Goal: Task Accomplishment & Management: Complete application form

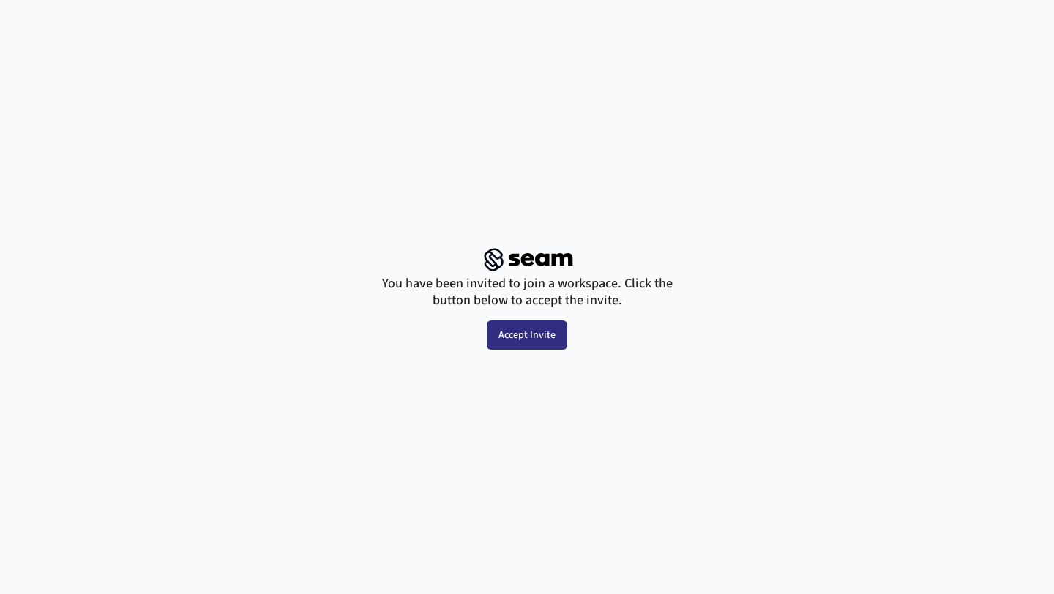
click at [526, 341] on button "Accept Invite" at bounding box center [527, 335] width 81 height 29
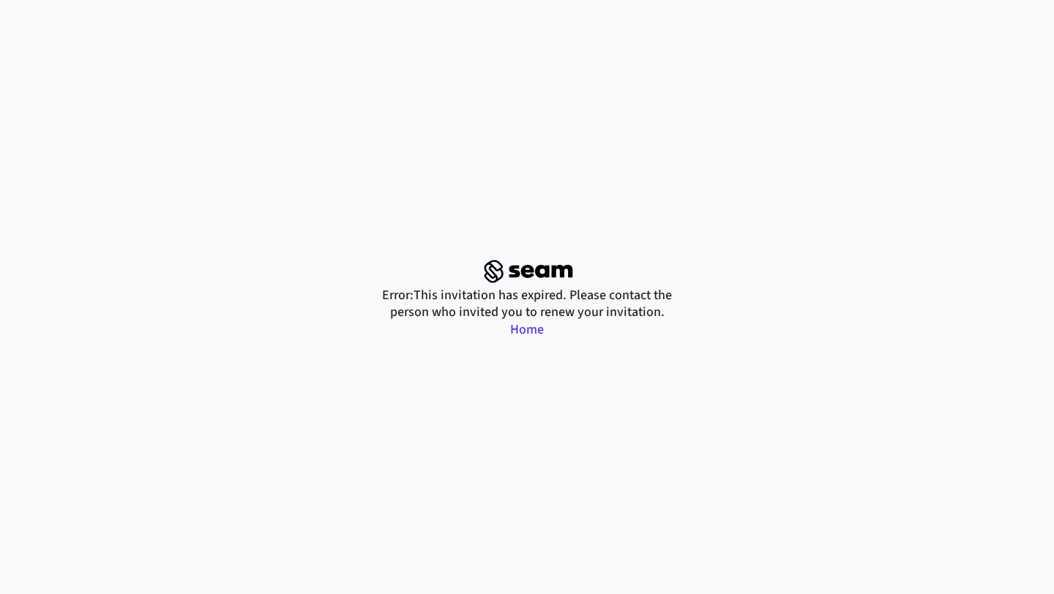
click at [528, 330] on link "Home" at bounding box center [527, 330] width 34 height 18
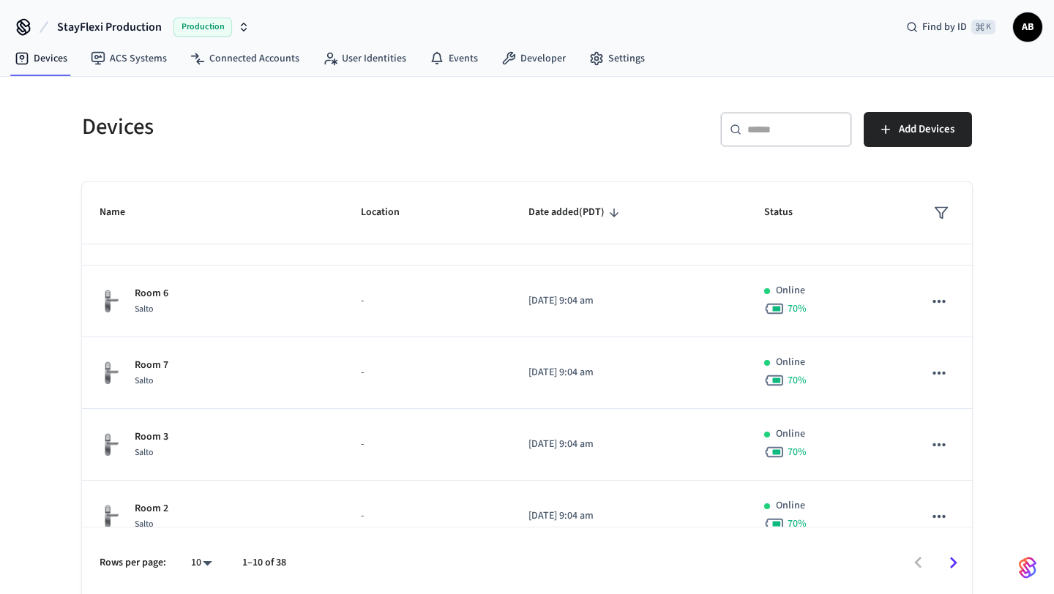
scroll to position [419, 0]
